Goal: Task Accomplishment & Management: Manage account settings

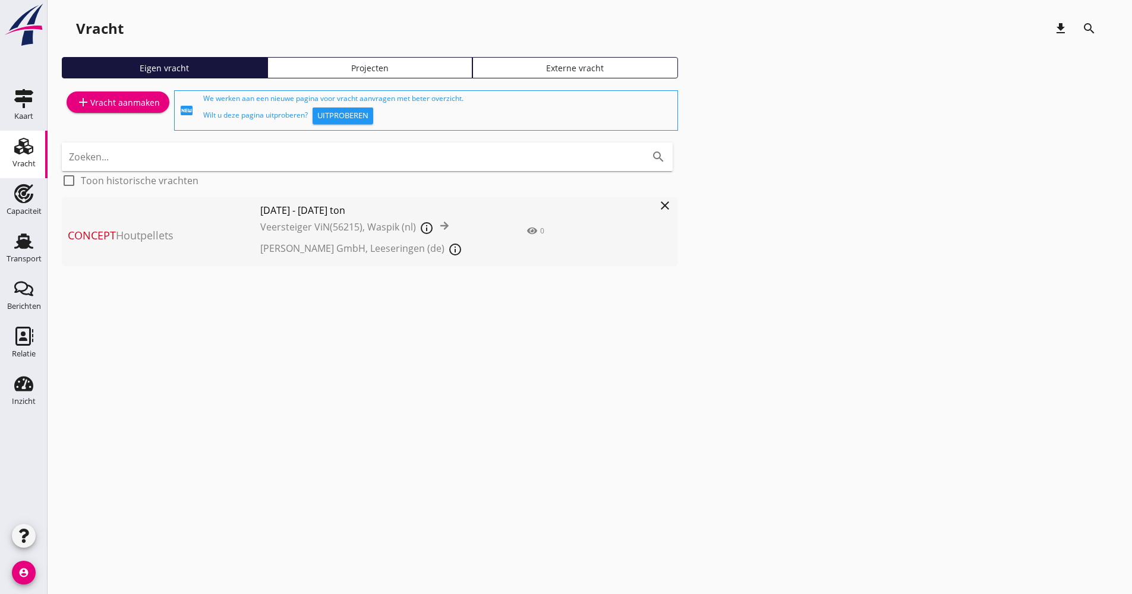
click at [25, 253] on div "Transport" at bounding box center [24, 259] width 35 height 17
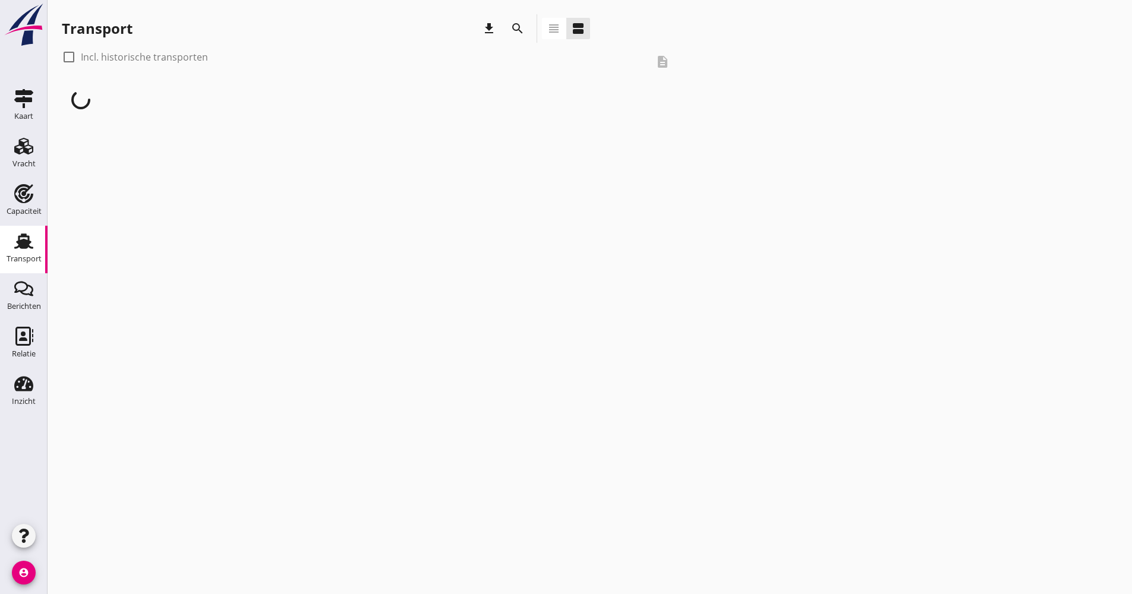
click at [524, 30] on icon "search" at bounding box center [517, 28] width 14 height 14
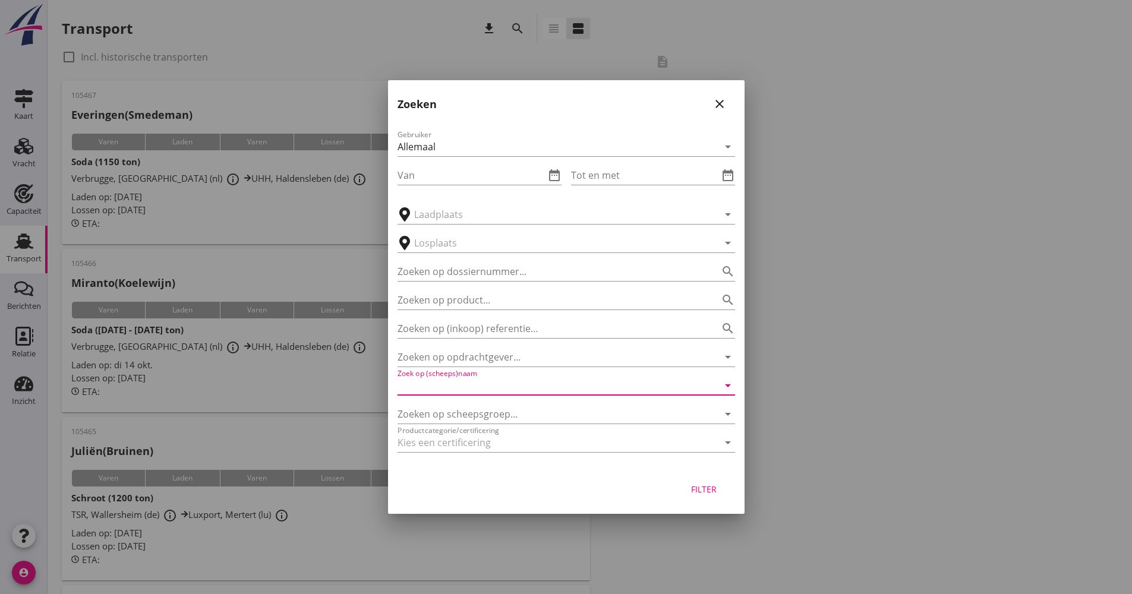
click at [457, 379] on input "Zoek op (scheeps)naam" at bounding box center [550, 385] width 304 height 19
type input "u"
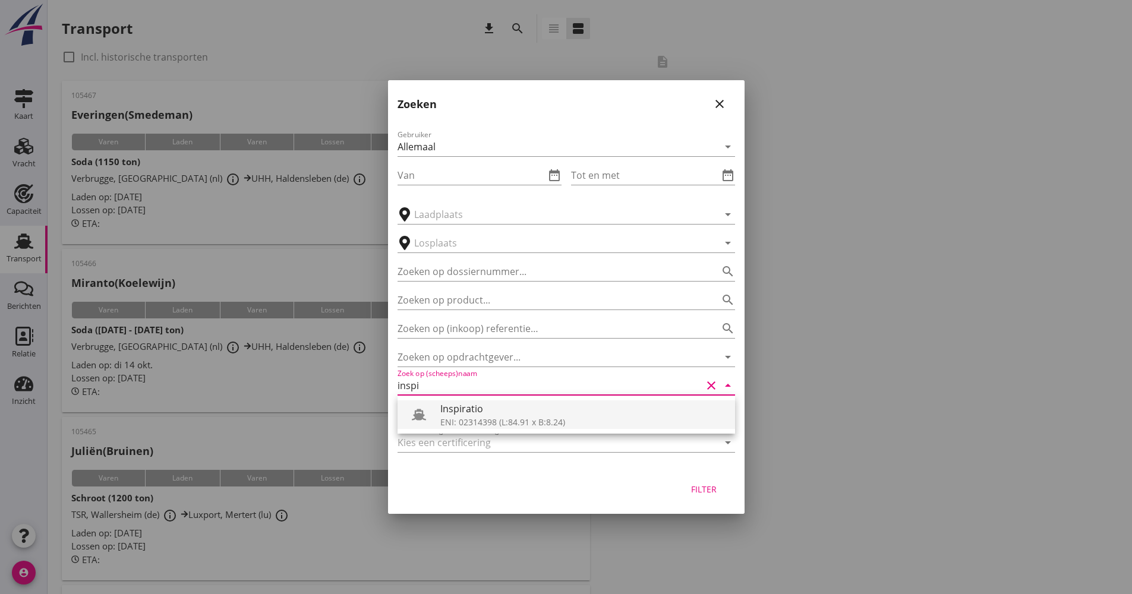
click at [528, 420] on div "ENI: 02314398 (L:84.91 x B:8.24)" at bounding box center [582, 422] width 285 height 12
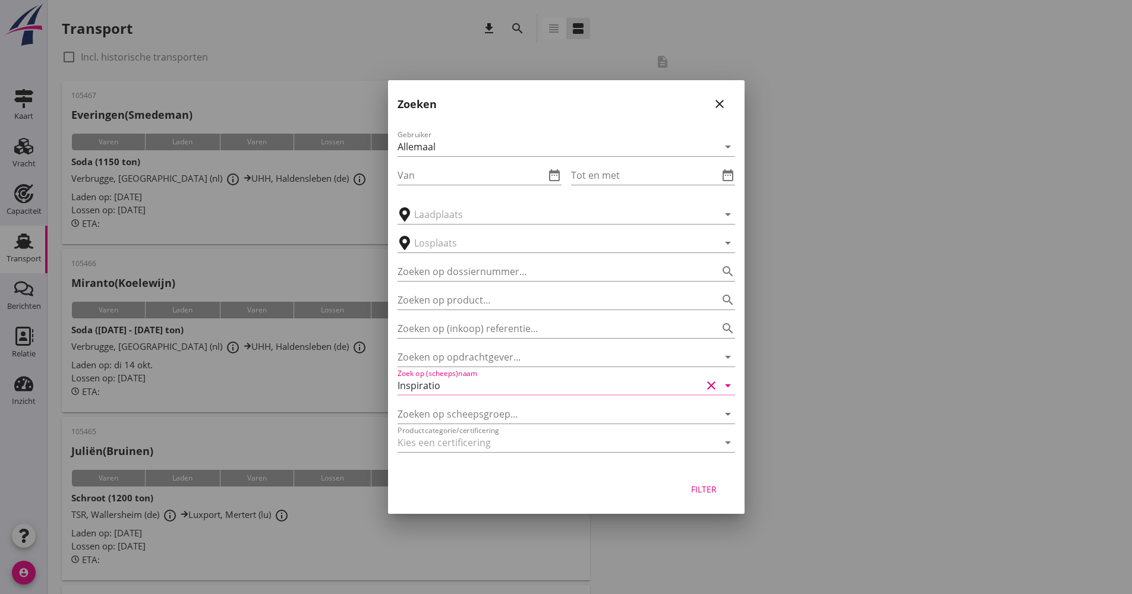
click at [692, 494] on div "Filter" at bounding box center [704, 489] width 33 height 12
type input "Inspiratio"
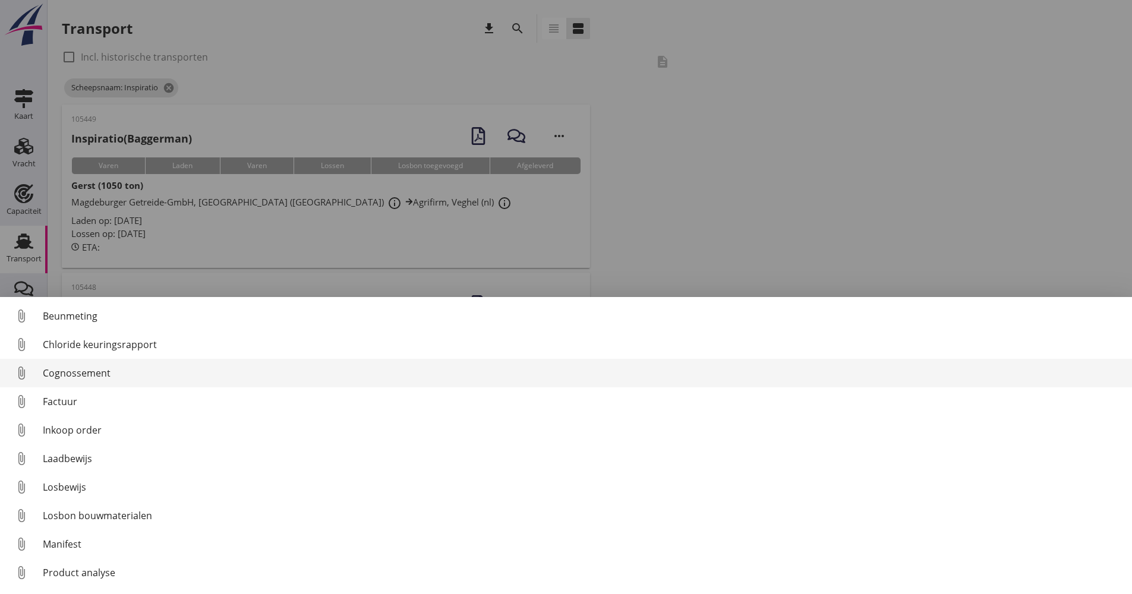
click at [100, 373] on div "Cognossement" at bounding box center [583, 373] width 1080 height 14
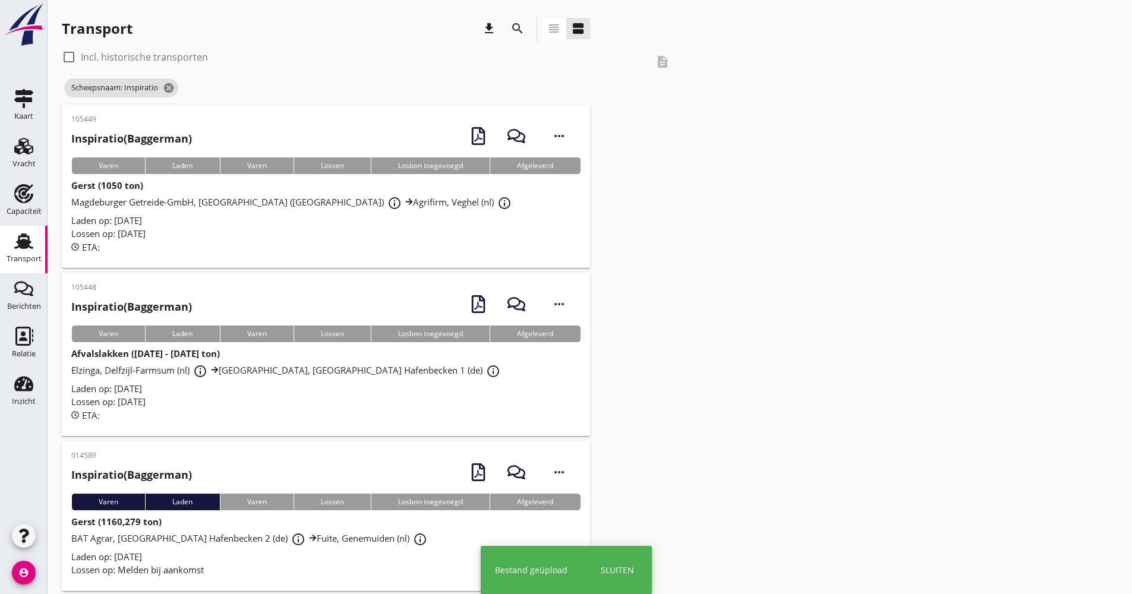
click at [245, 409] on div "ETA:" at bounding box center [325, 416] width 509 height 14
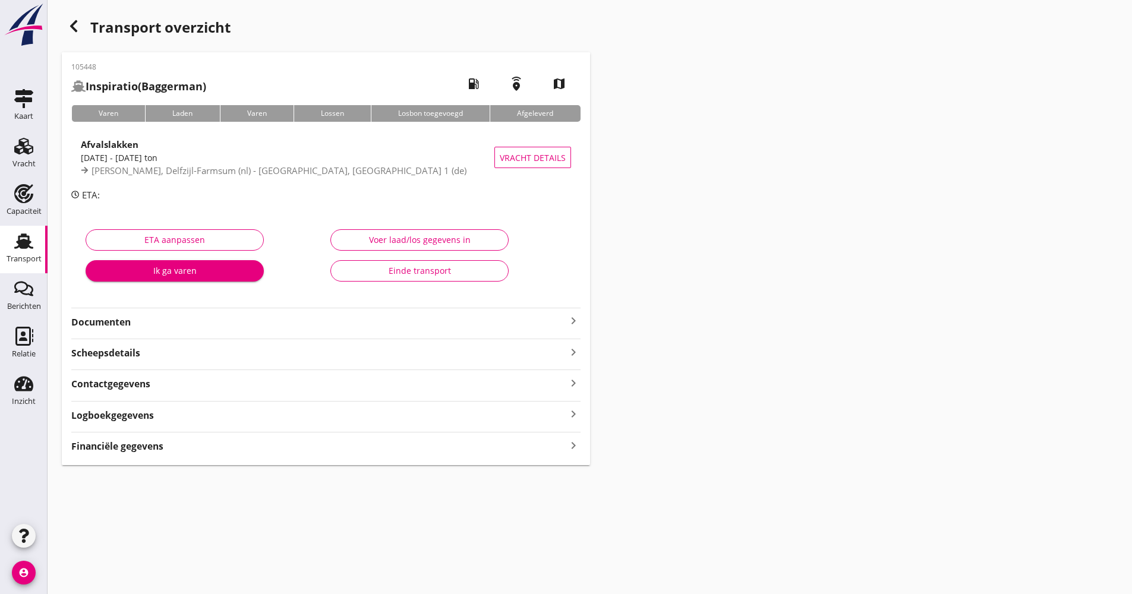
click at [166, 329] on strong "Documenten" at bounding box center [318, 323] width 495 height 14
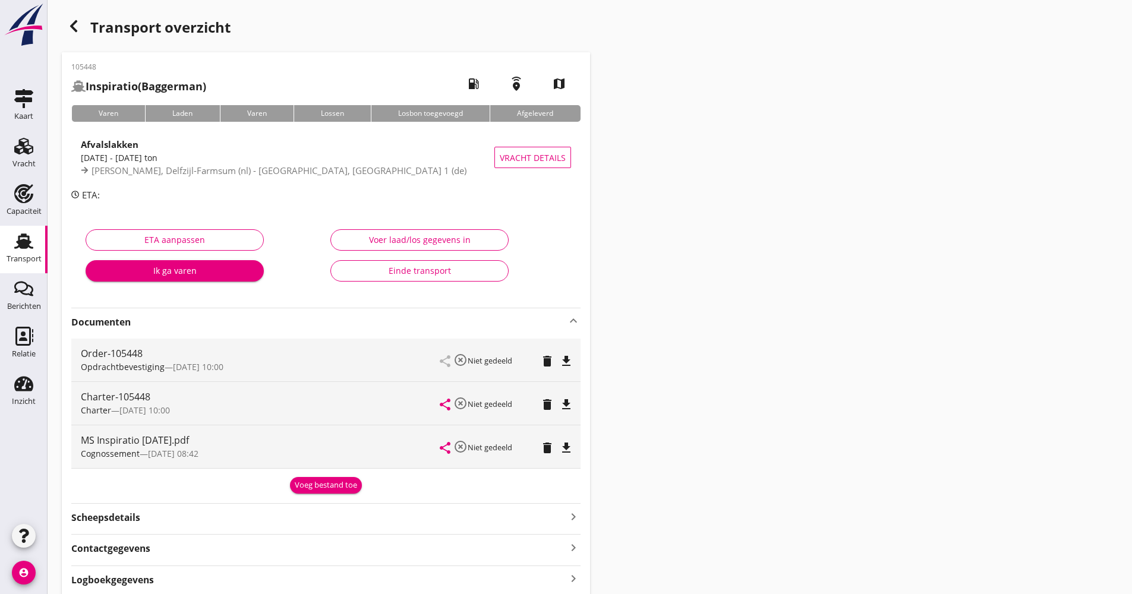
click at [172, 324] on strong "Documenten" at bounding box center [318, 323] width 495 height 14
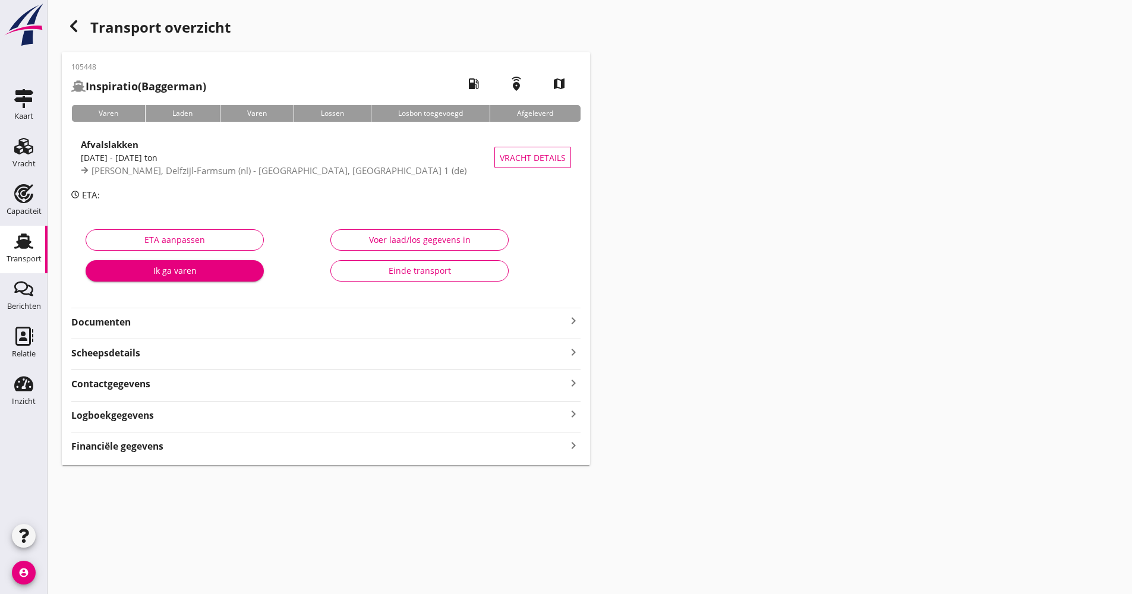
click at [173, 409] on div "Logboekgegevens keyboard_arrow_right" at bounding box center [325, 414] width 509 height 16
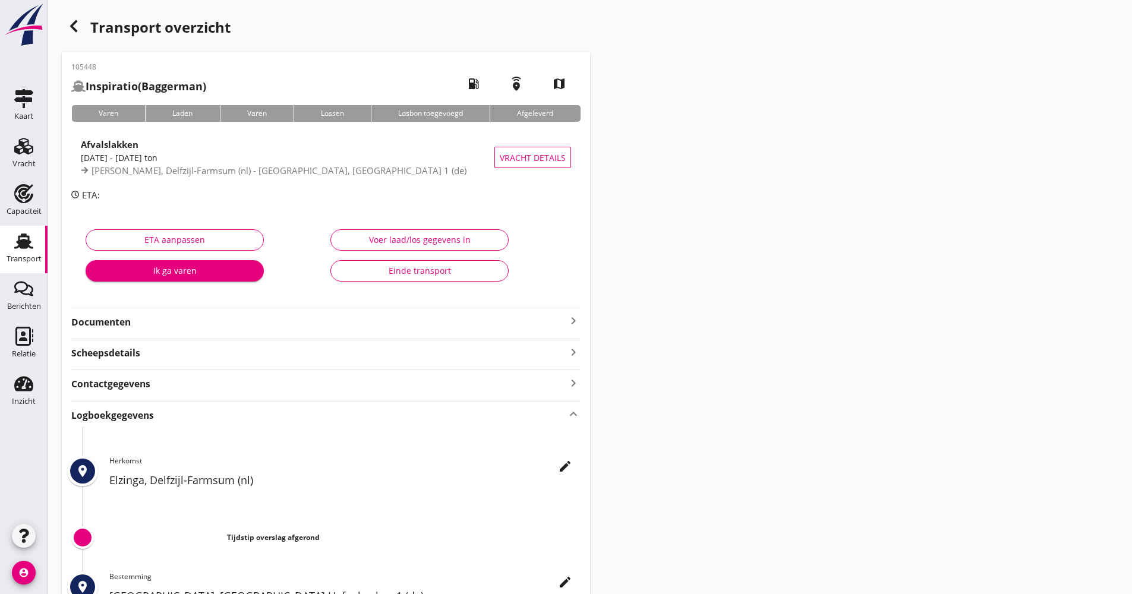
click at [562, 469] on icon "edit" at bounding box center [565, 466] width 14 height 14
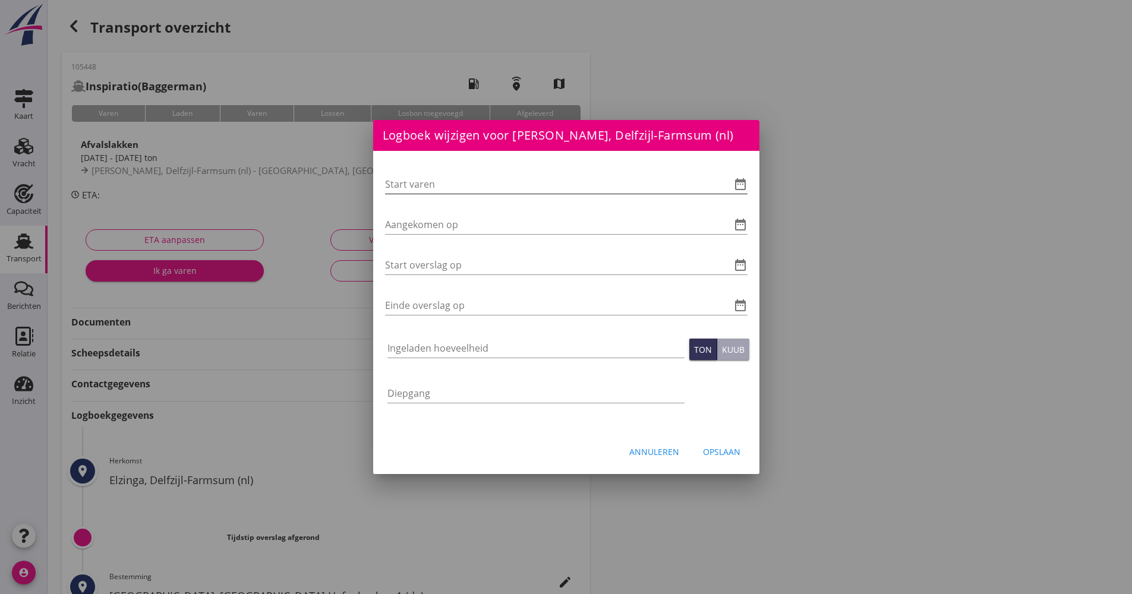
click at [745, 181] on icon "date_range" at bounding box center [740, 184] width 14 height 14
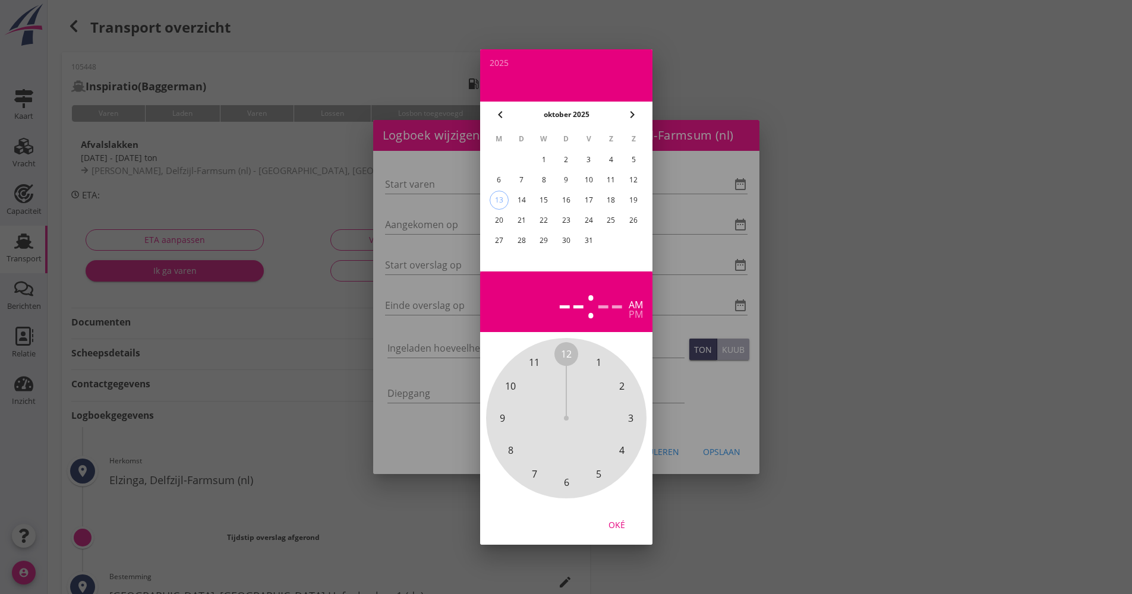
click at [607, 179] on div "11" at bounding box center [610, 180] width 19 height 19
drag, startPoint x: 570, startPoint y: 354, endPoint x: 574, endPoint y: 477, distance: 122.5
click at [576, 482] on div "12 1 2 3 4 5 6 7 8 9 10 11" at bounding box center [566, 418] width 128 height 128
click at [564, 352] on span "00" at bounding box center [566, 354] width 11 height 14
drag, startPoint x: 626, startPoint y: 526, endPoint x: 620, endPoint y: 522, distance: 7.4
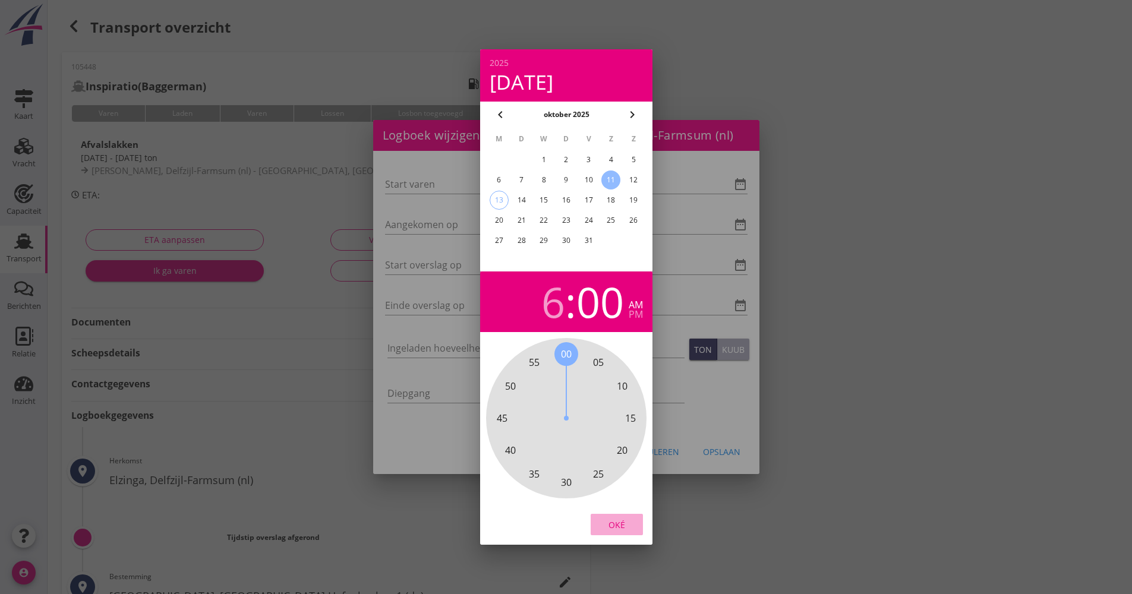
click at [624, 526] on div "Oké" at bounding box center [616, 525] width 33 height 12
type input "[DATE] 06:00"
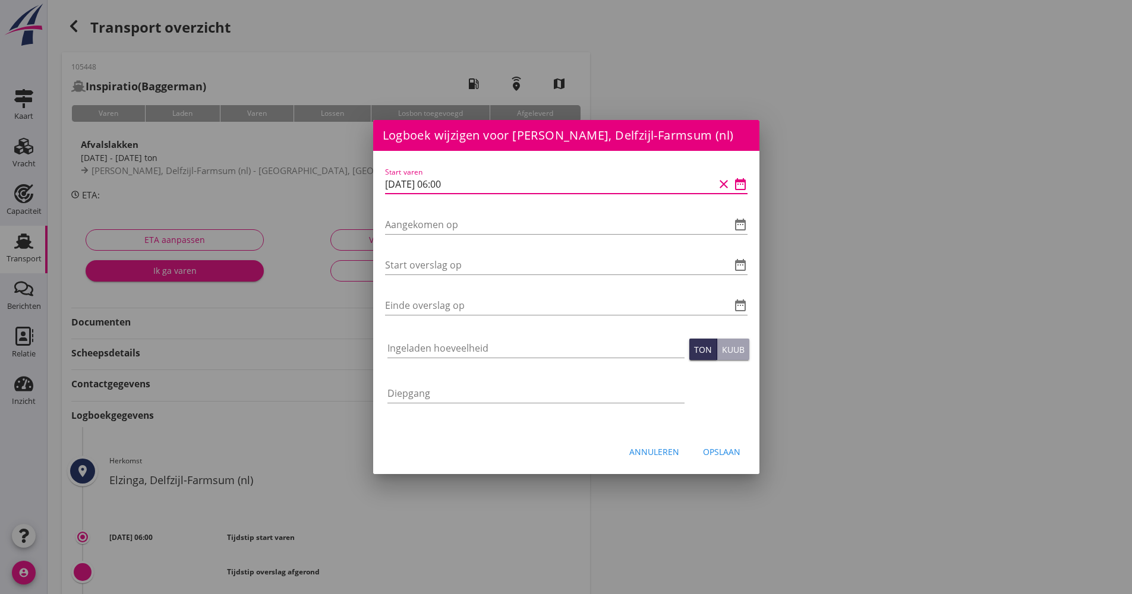
drag, startPoint x: 487, startPoint y: 180, endPoint x: 362, endPoint y: 184, distance: 124.3
click at [362, 184] on div "Logboek wijzigen voor UHM, [GEOGRAPHIC_DATA] Hafenbecken 1 (de) Start varen dat…" at bounding box center [566, 396] width 1132 height 793
drag, startPoint x: 381, startPoint y: 184, endPoint x: 494, endPoint y: 185, distance: 113.5
click at [491, 182] on input "[DATE] 06:00" at bounding box center [549, 184] width 329 height 19
drag, startPoint x: 499, startPoint y: 185, endPoint x: 425, endPoint y: 188, distance: 73.8
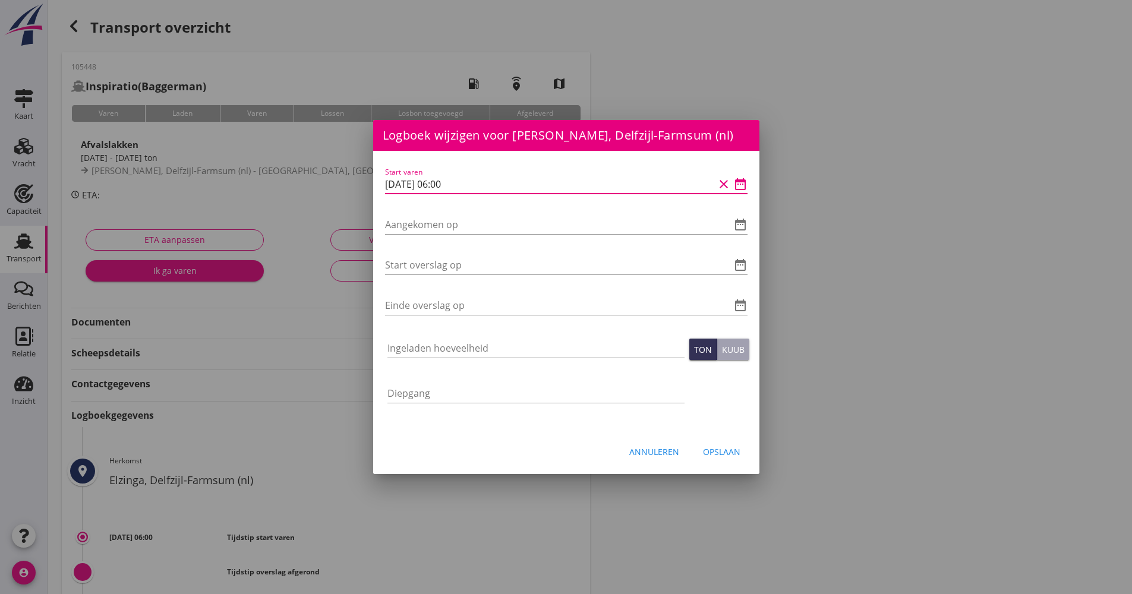
click at [383, 185] on div "Start varen [DATE] 06:00 clear date_range Aangekomen op date_range Start oversl…" at bounding box center [566, 291] width 386 height 280
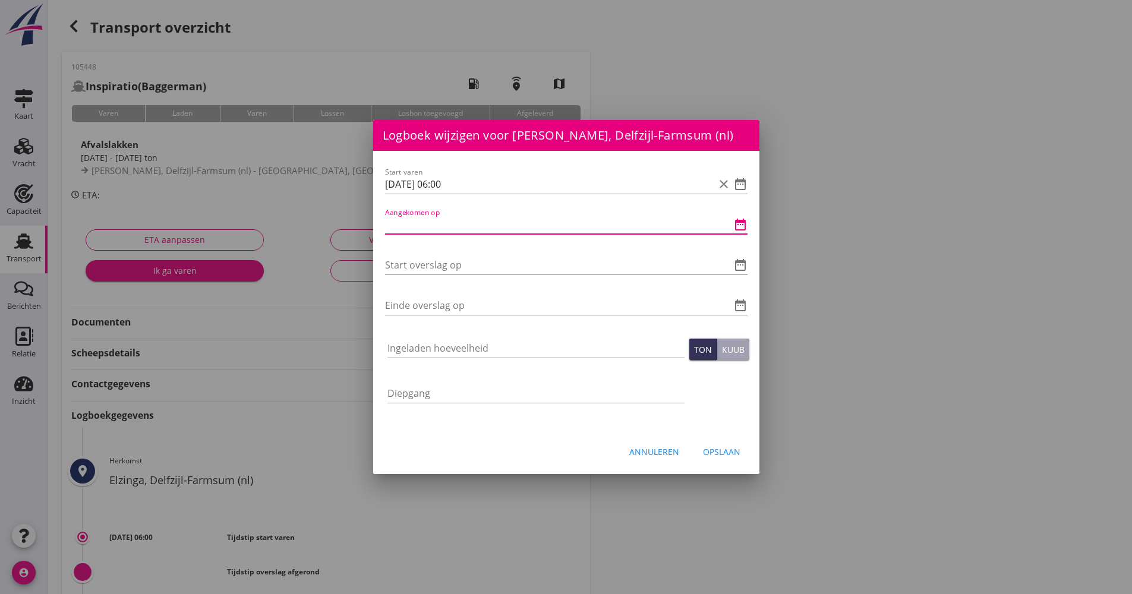
paste input "[DATE] 06:00"
type input "[DATE] 06:00"
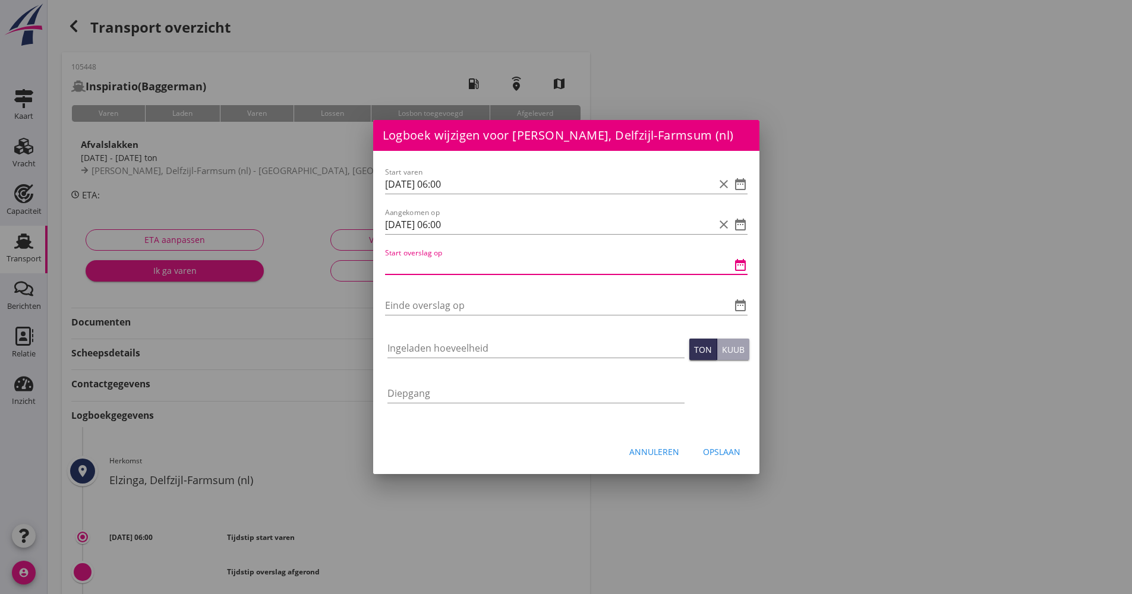
paste input "[DATE] 06:00"
click at [443, 267] on input "[DATE] 06:00" at bounding box center [549, 265] width 329 height 19
type input "[DATE] 07:00"
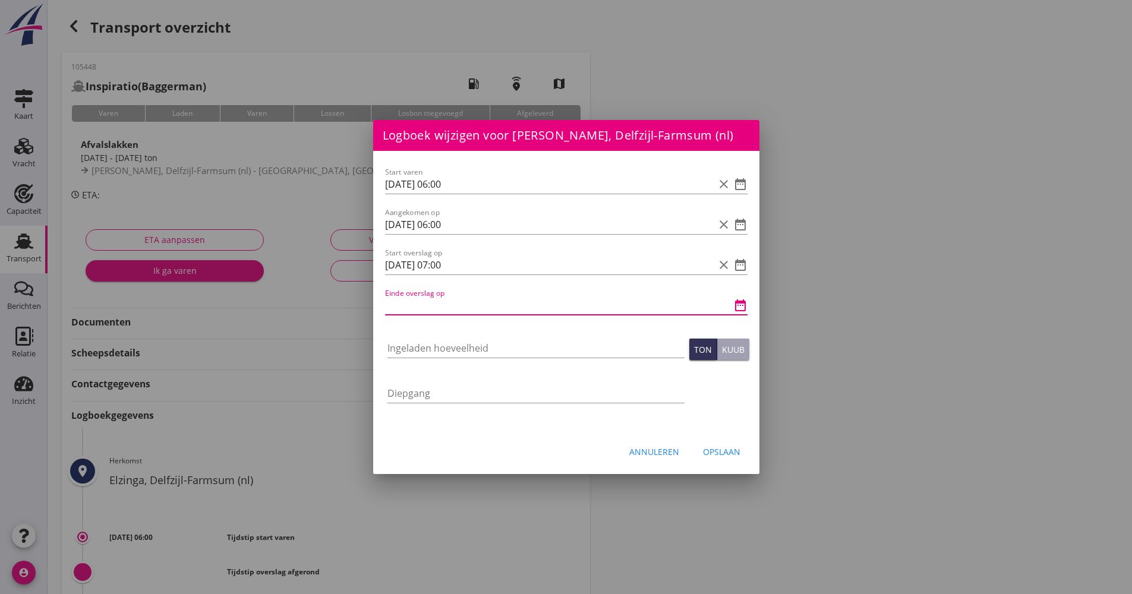
paste input "[DATE] 06:00"
drag, startPoint x: 490, startPoint y: 310, endPoint x: 436, endPoint y: 308, distance: 54.1
click at [439, 308] on input "[DATE] 06:00" at bounding box center [549, 305] width 329 height 19
type input "[DATE] 10:20"
click at [430, 339] on input "Ingeladen hoeveelheid" at bounding box center [535, 348] width 297 height 19
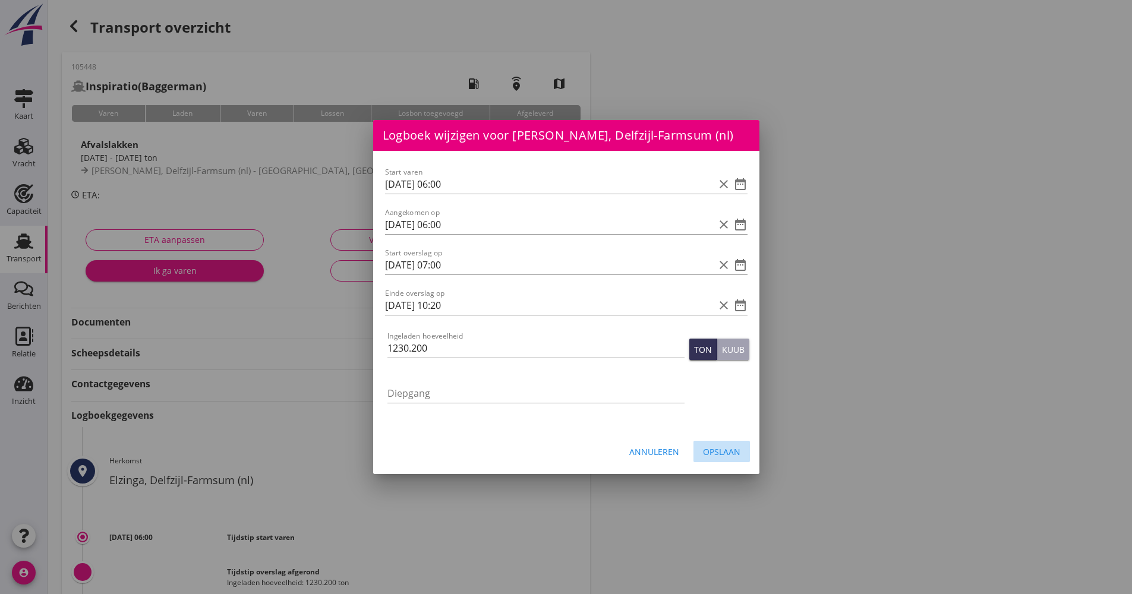
click at [741, 453] on button "Opslaan" at bounding box center [722, 451] width 56 height 21
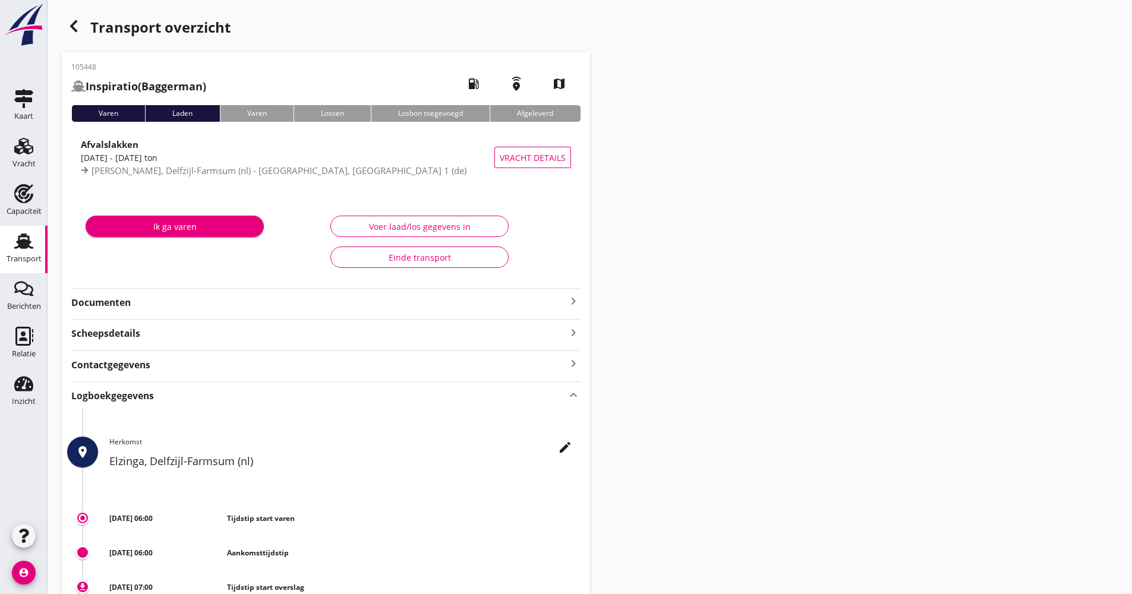
type input "1230.2"
click at [23, 246] on use at bounding box center [23, 241] width 19 height 15
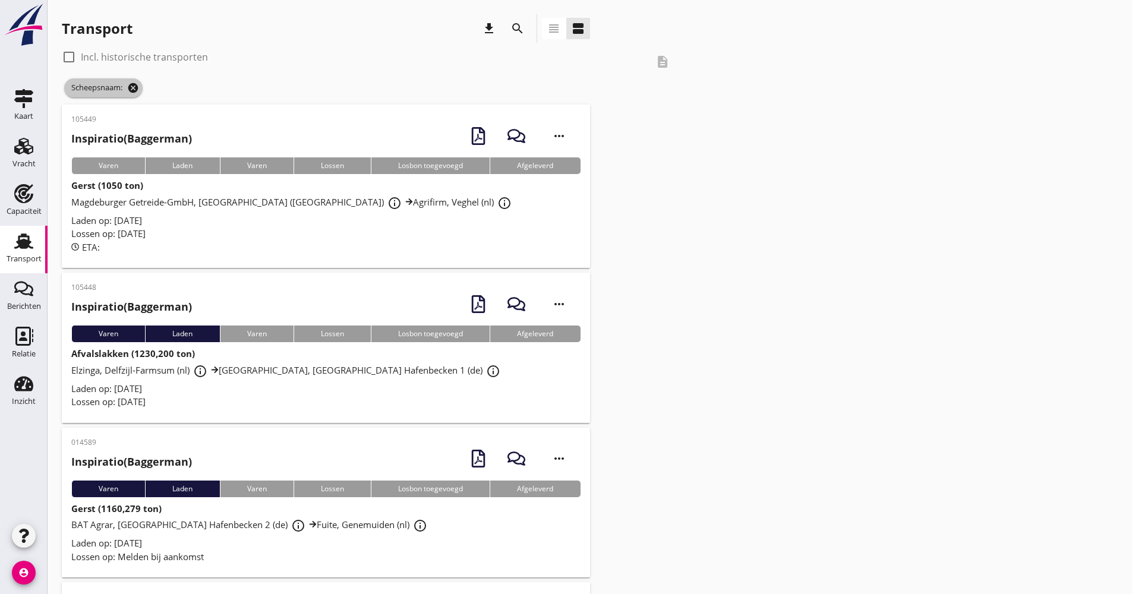
click at [139, 86] on icon "cancel" at bounding box center [133, 88] width 12 height 12
